Goal: Information Seeking & Learning: Learn about a topic

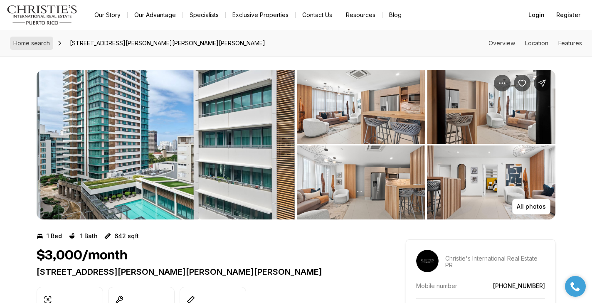
click at [32, 43] on span "Home search" at bounding box center [31, 42] width 37 height 7
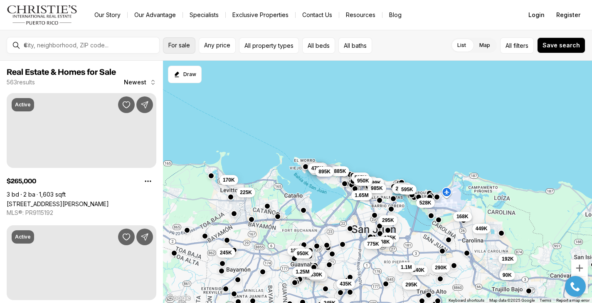
click at [187, 49] on span "For sale" at bounding box center [179, 45] width 22 height 7
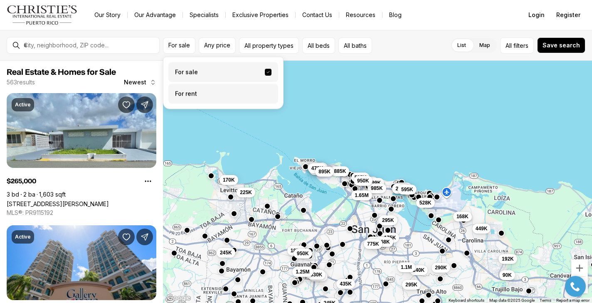
click at [185, 98] on label "For rent" at bounding box center [223, 94] width 110 height 20
click at [265, 91] on button "For rent" at bounding box center [268, 91] width 7 height 0
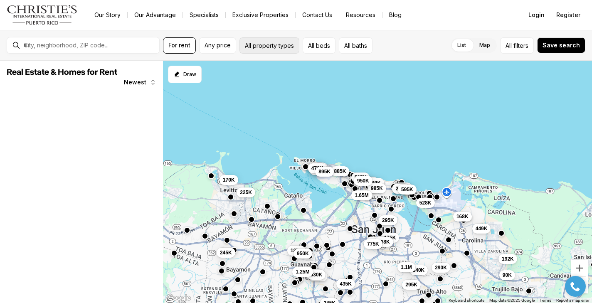
click at [265, 42] on button "All property types" at bounding box center [269, 45] width 60 height 16
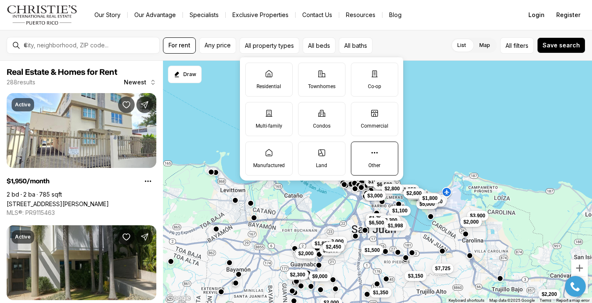
click at [375, 159] on label "Other" at bounding box center [374, 158] width 47 height 34
click at [359, 150] on button "Other" at bounding box center [355, 146] width 8 height 8
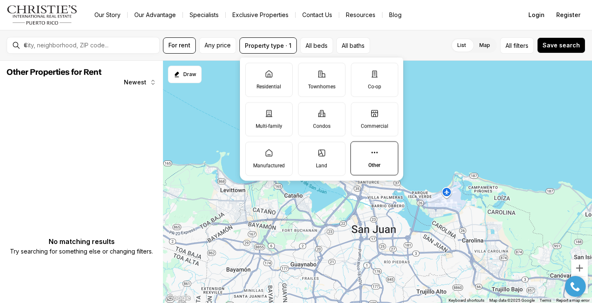
click at [372, 155] on icon at bounding box center [374, 152] width 8 height 8
click at [359, 150] on button "Other" at bounding box center [355, 146] width 8 height 8
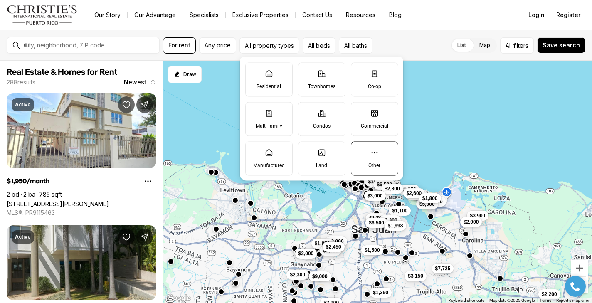
click at [372, 155] on icon at bounding box center [374, 152] width 8 height 8
click at [359, 150] on button "Other" at bounding box center [355, 146] width 8 height 8
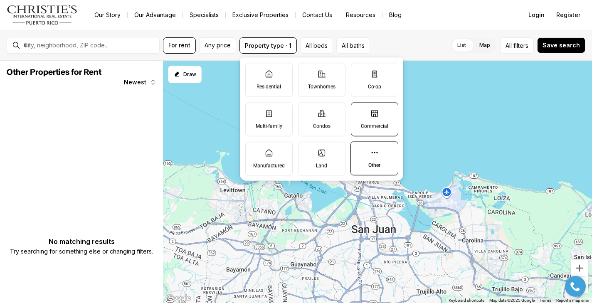
click at [373, 117] on label "Commercial" at bounding box center [374, 119] width 47 height 34
click at [359, 111] on button "Commercial" at bounding box center [355, 107] width 8 height 8
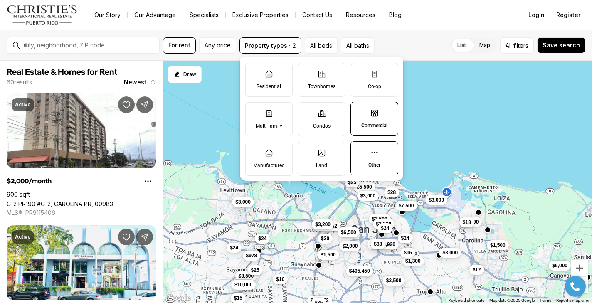
click at [372, 117] on label "Commercial" at bounding box center [374, 119] width 48 height 34
click at [359, 111] on button "Commercial" at bounding box center [355, 106] width 8 height 8
click at [372, 117] on label "Commercial" at bounding box center [374, 119] width 47 height 34
click at [359, 111] on button "Commercial" at bounding box center [355, 107] width 8 height 8
click at [365, 157] on label "Other" at bounding box center [374, 158] width 48 height 34
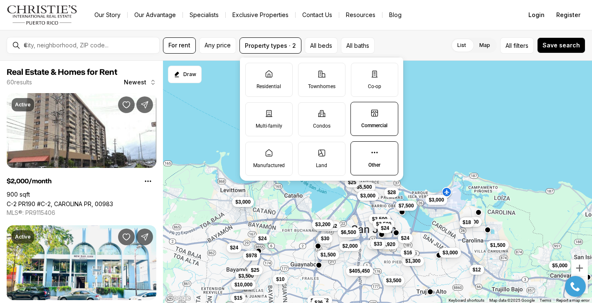
click at [359, 150] on button "Other" at bounding box center [355, 146] width 8 height 8
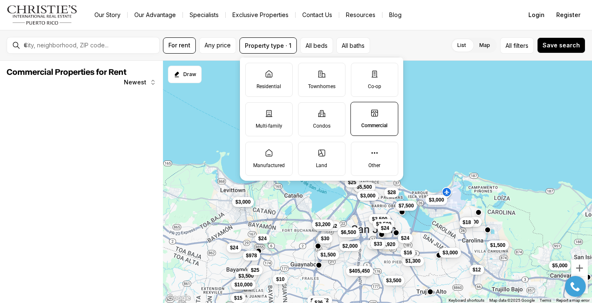
click at [367, 121] on label "Commercial" at bounding box center [374, 119] width 48 height 34
click at [359, 111] on button "Commercial" at bounding box center [355, 106] width 8 height 8
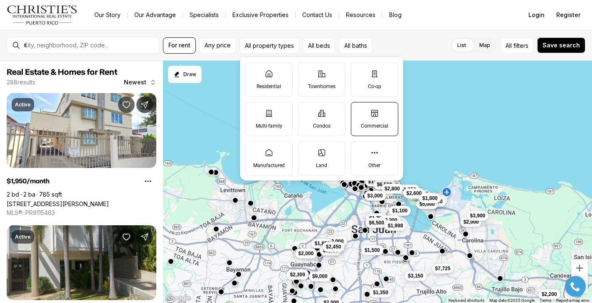
click at [367, 121] on label "Commercial" at bounding box center [374, 119] width 47 height 34
click at [359, 111] on button "Commercial" at bounding box center [355, 106] width 8 height 8
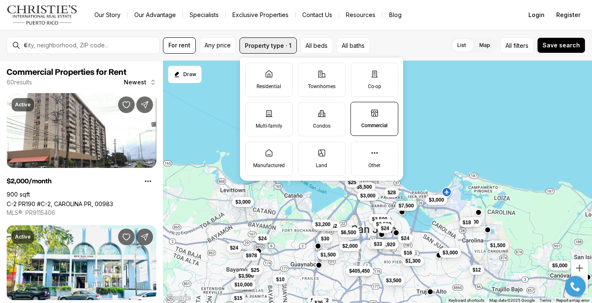
click at [277, 44] on button "Property type · 1" at bounding box center [267, 45] width 57 height 16
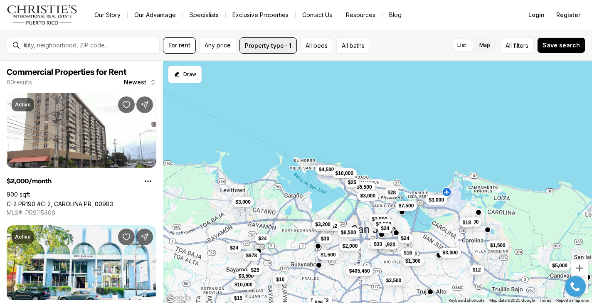
click at [277, 44] on button "Property type · 1" at bounding box center [267, 45] width 57 height 16
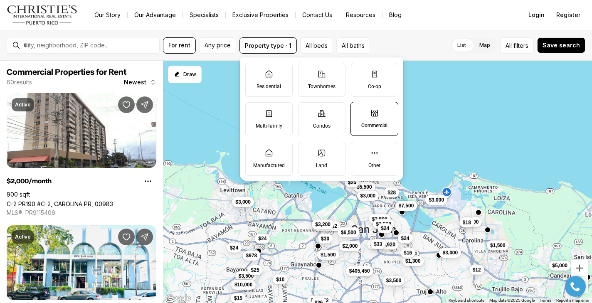
click at [363, 112] on label "Commercial" at bounding box center [374, 119] width 48 height 34
click at [359, 111] on button "Commercial" at bounding box center [355, 106] width 8 height 8
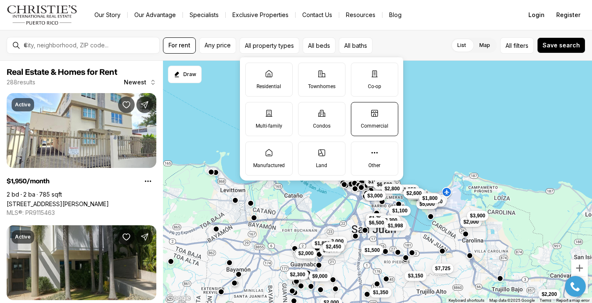
click at [363, 112] on label "Commercial" at bounding box center [374, 119] width 47 height 34
click at [359, 111] on button "Commercial" at bounding box center [355, 106] width 8 height 8
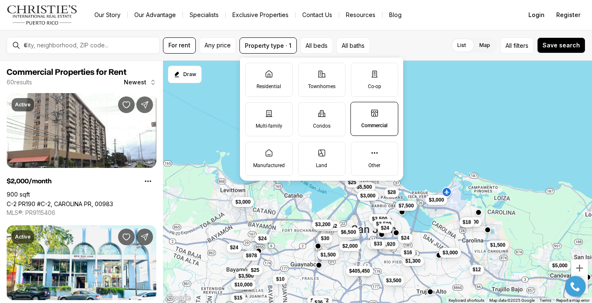
click at [202, 130] on div "$2,000 $3,000 $3,000 $3,500 $3,500 $2,000 $1,500 $3,000 $7,500 $1,300 $5,000 $1…" at bounding box center [377, 182] width 429 height 243
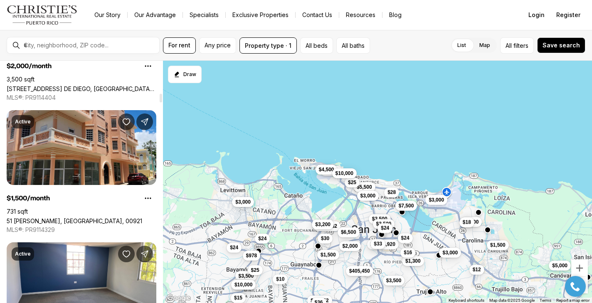
scroll to position [909, 0]
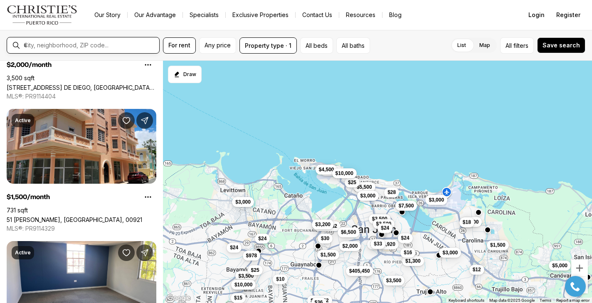
click at [93, 43] on input "text" at bounding box center [90, 45] width 132 height 7
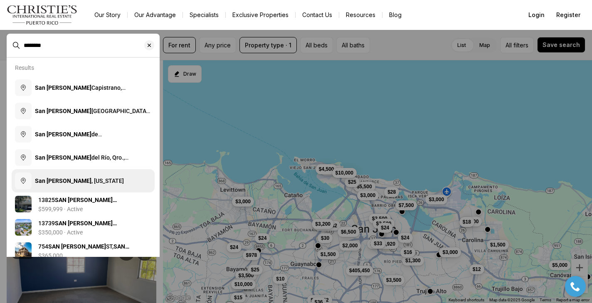
type input "********"
click at [54, 174] on button "San Juan , Puerto Rico" at bounding box center [83, 180] width 143 height 23
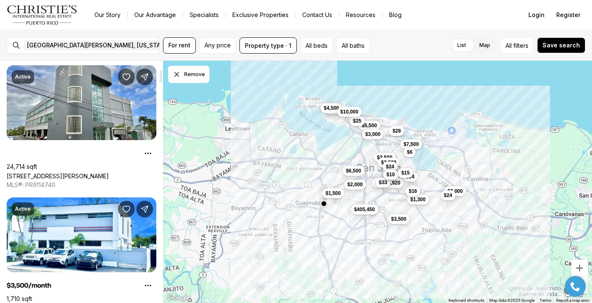
scroll to position [171, 0]
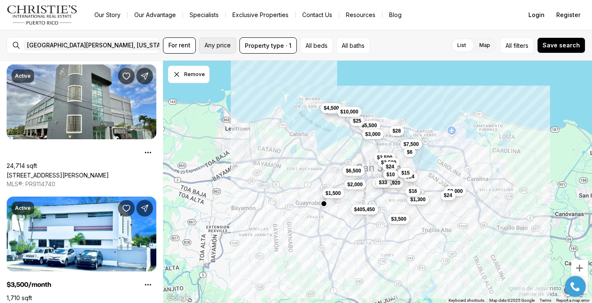
click at [207, 47] on span "Any price" at bounding box center [217, 45] width 26 height 7
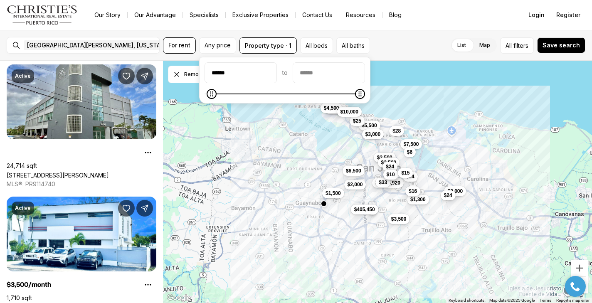
type input "******"
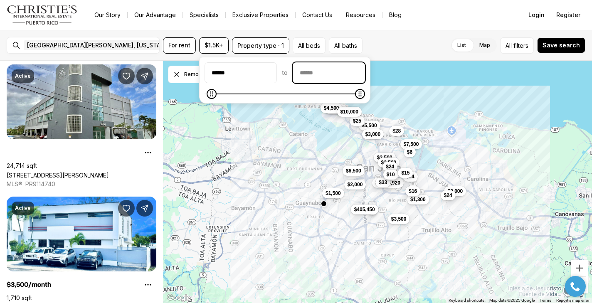
click at [320, 76] on input "priceMax" at bounding box center [328, 73] width 71 height 20
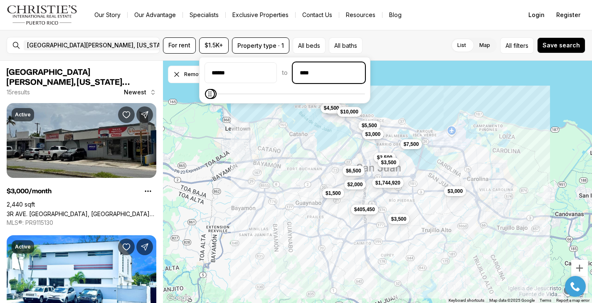
type input "******"
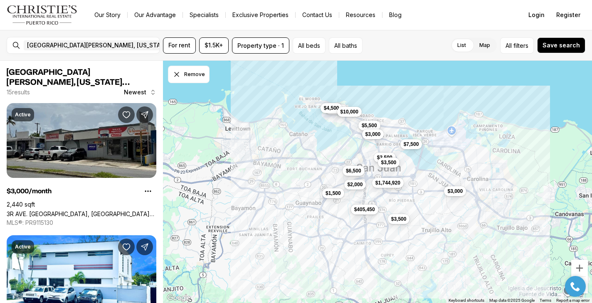
click at [406, 55] on div "San Juan, Puerto Rico Remove San Juan, Puerto Rico For rent $1.5K+ Property typ…" at bounding box center [296, 45] width 592 height 31
click at [207, 44] on span "$1.5K+" at bounding box center [213, 45] width 19 height 7
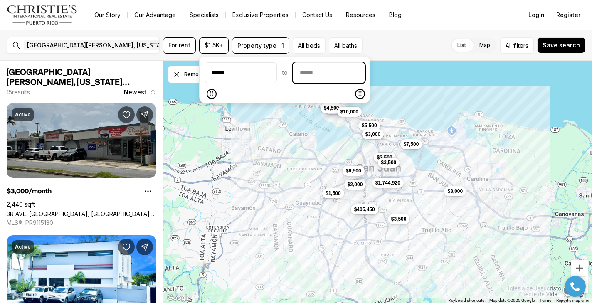
click at [312, 79] on input "priceMax" at bounding box center [328, 73] width 71 height 20
type input "******"
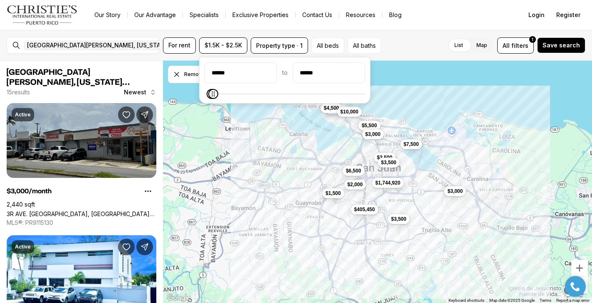
click at [294, 88] on div "****** to ******" at bounding box center [284, 80] width 160 height 36
